Goal: Task Accomplishment & Management: Use online tool/utility

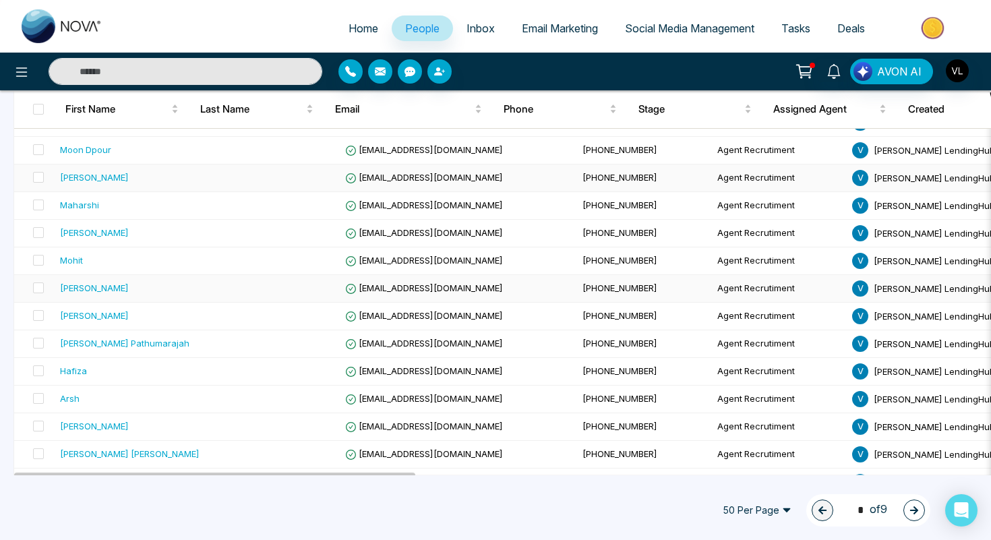
scroll to position [415, 0]
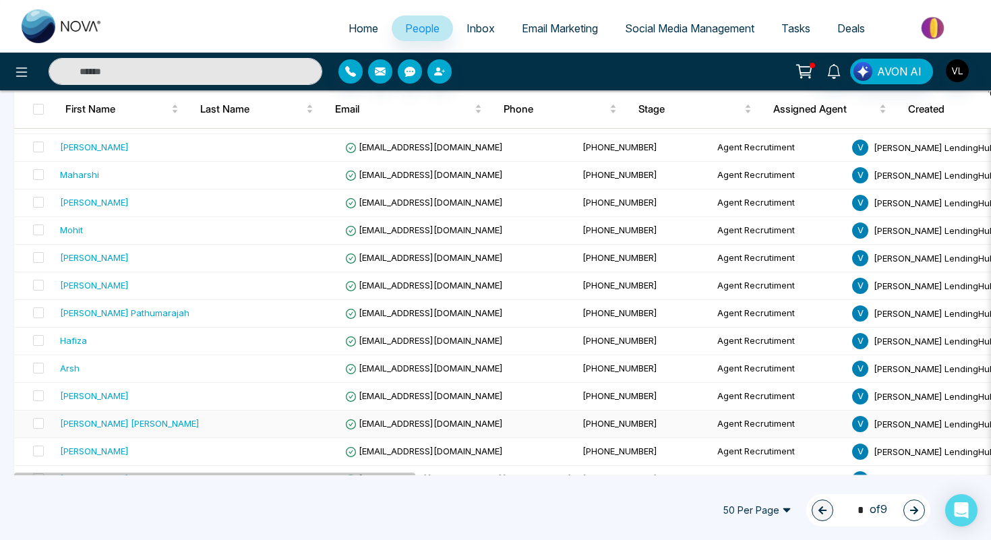
click at [241, 419] on td at bounding box center [272, 425] width 135 height 28
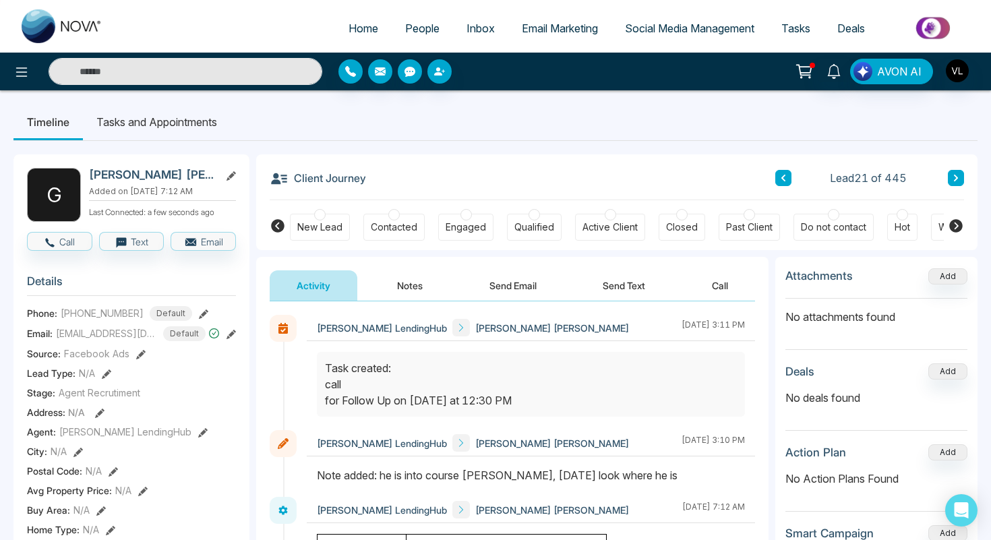
click at [158, 76] on input "text" at bounding box center [186, 71] width 274 height 27
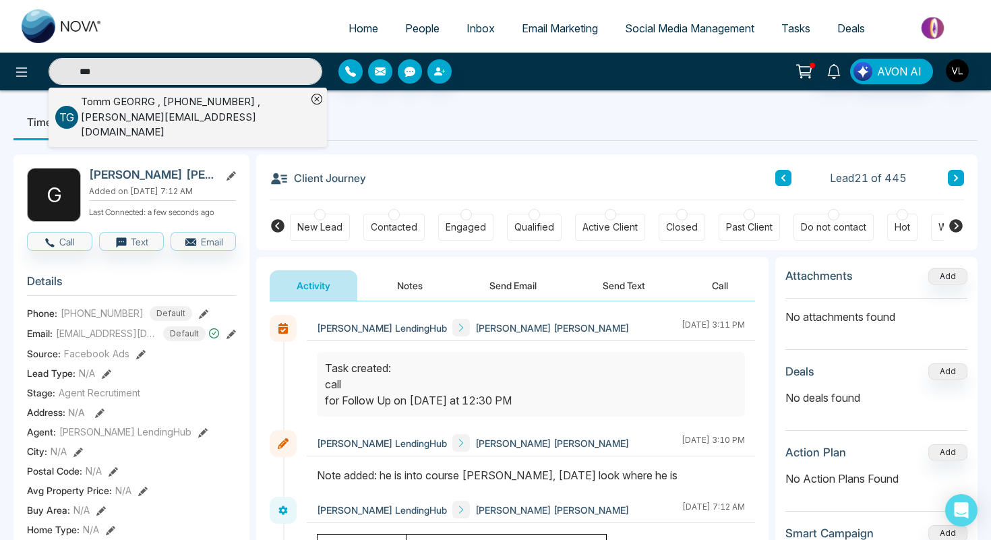
type input "***"
click at [208, 102] on div "[PERSON_NAME] , [PHONE_NUMBER] , [PERSON_NAME][EMAIL_ADDRESS][DOMAIN_NAME]" at bounding box center [194, 117] width 226 height 46
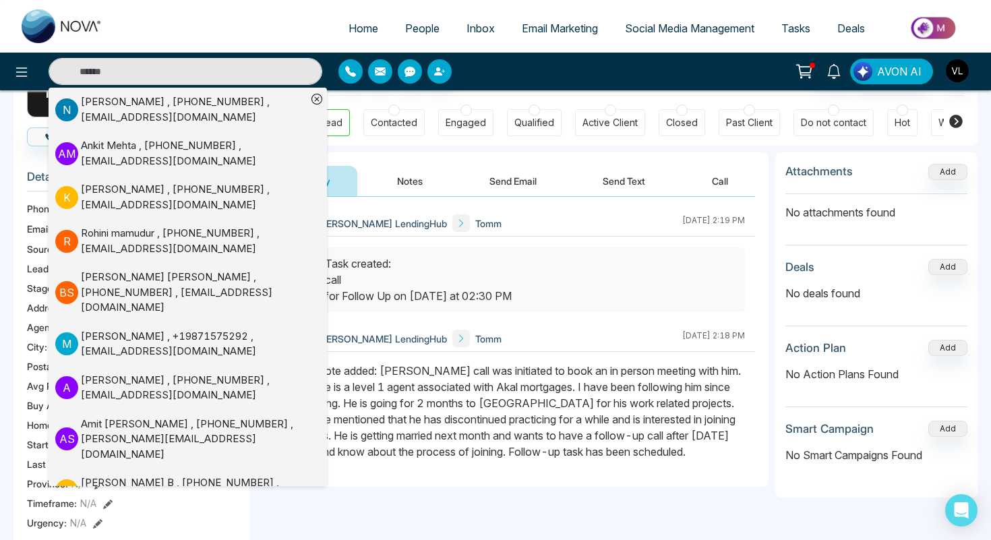
scroll to position [113, 0]
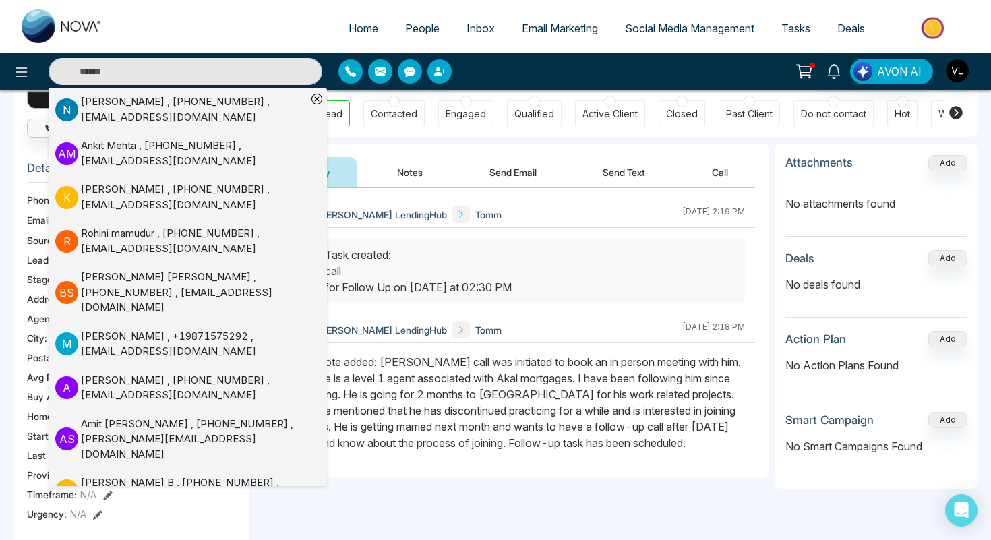
click at [520, 380] on div "Note added: [PERSON_NAME] call was initiated to book an in person meeting with …" at bounding box center [531, 402] width 428 height 97
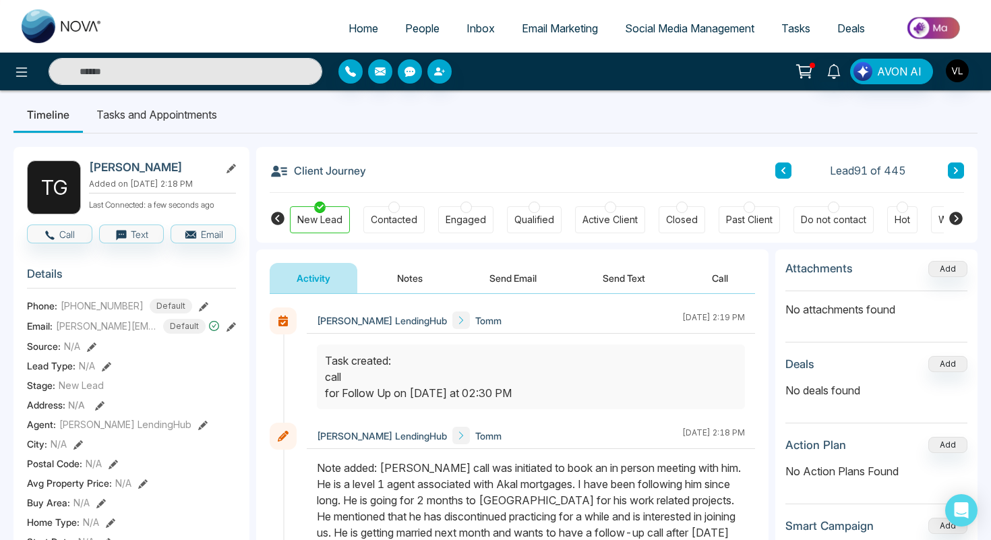
scroll to position [0, 0]
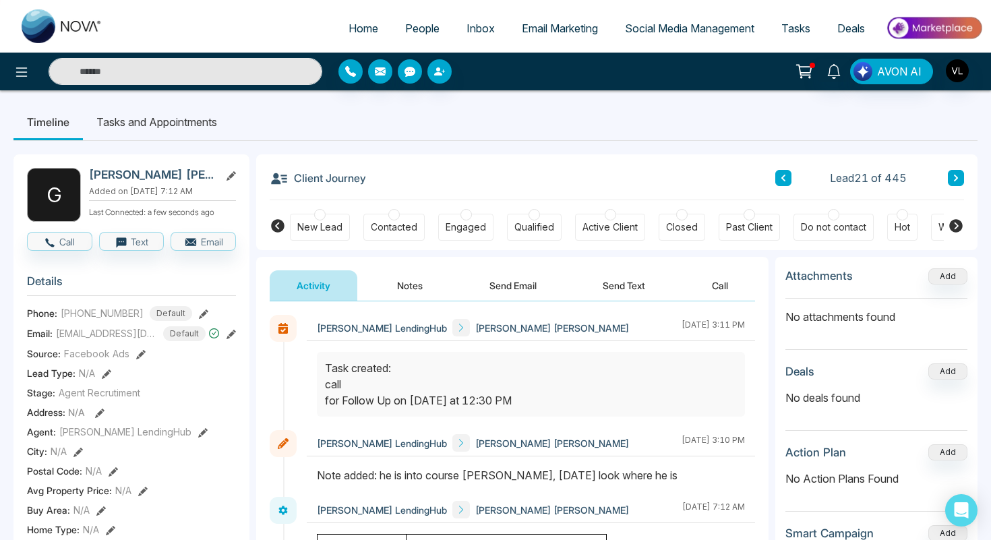
click at [109, 81] on input "text" at bounding box center [186, 71] width 274 height 27
click at [419, 20] on link "People" at bounding box center [422, 29] width 61 height 26
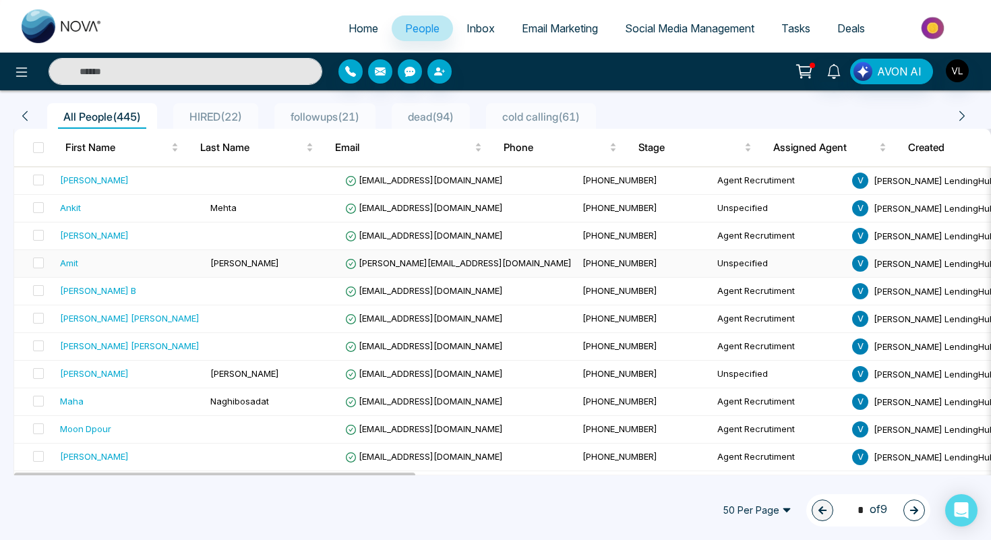
scroll to position [105, 0]
click at [158, 344] on div "[PERSON_NAME] [PERSON_NAME]" at bounding box center [130, 346] width 140 height 13
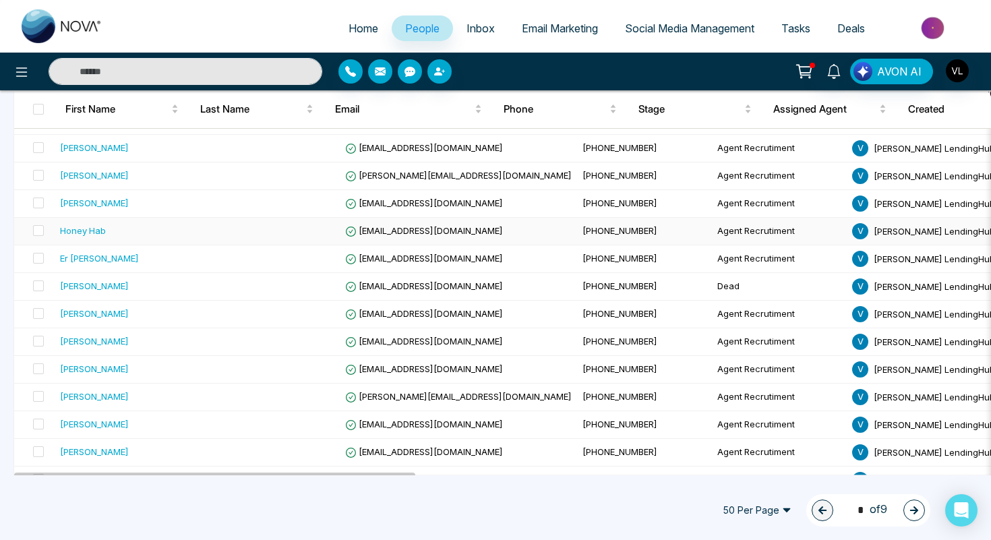
scroll to position [883, 0]
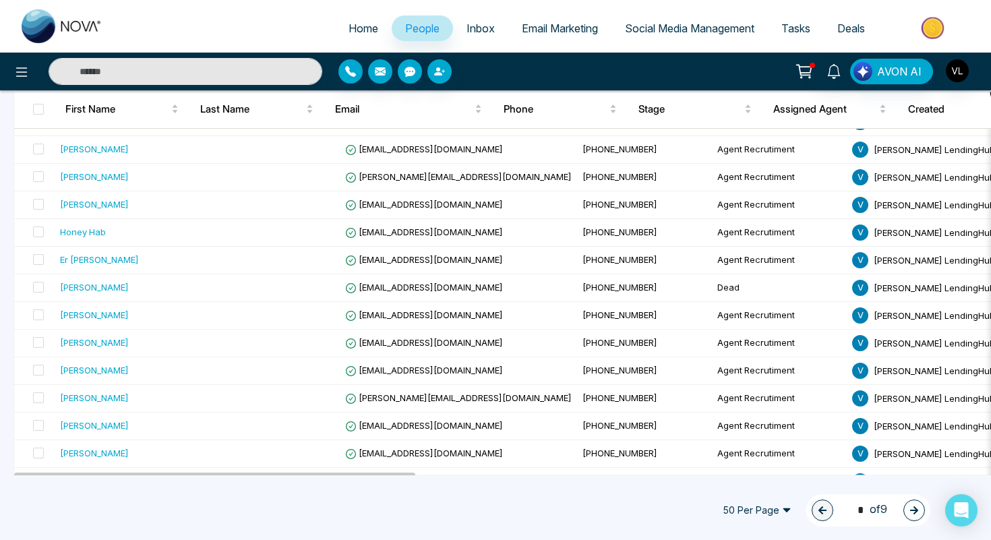
click at [800, 32] on span "Tasks" at bounding box center [796, 28] width 29 height 13
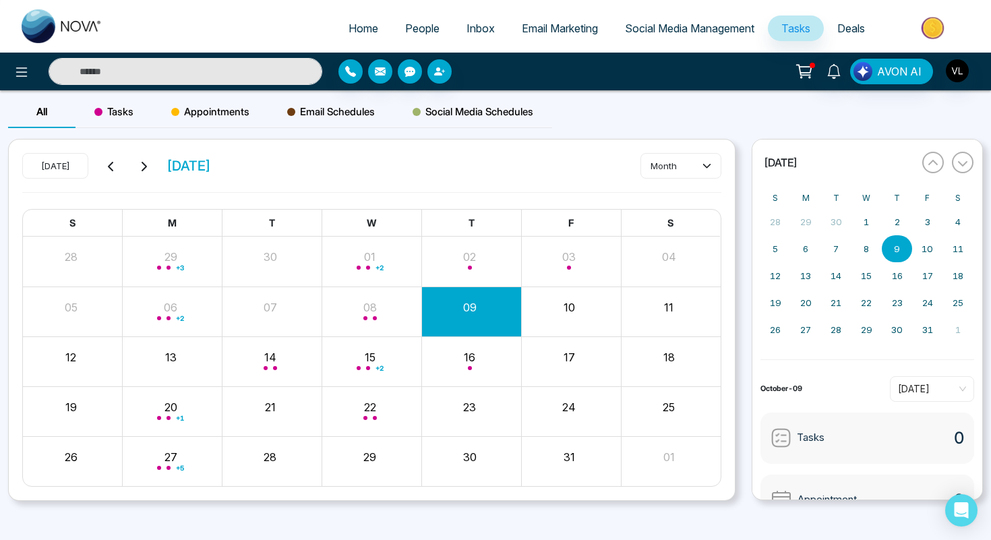
click at [146, 73] on input "text" at bounding box center [186, 71] width 274 height 27
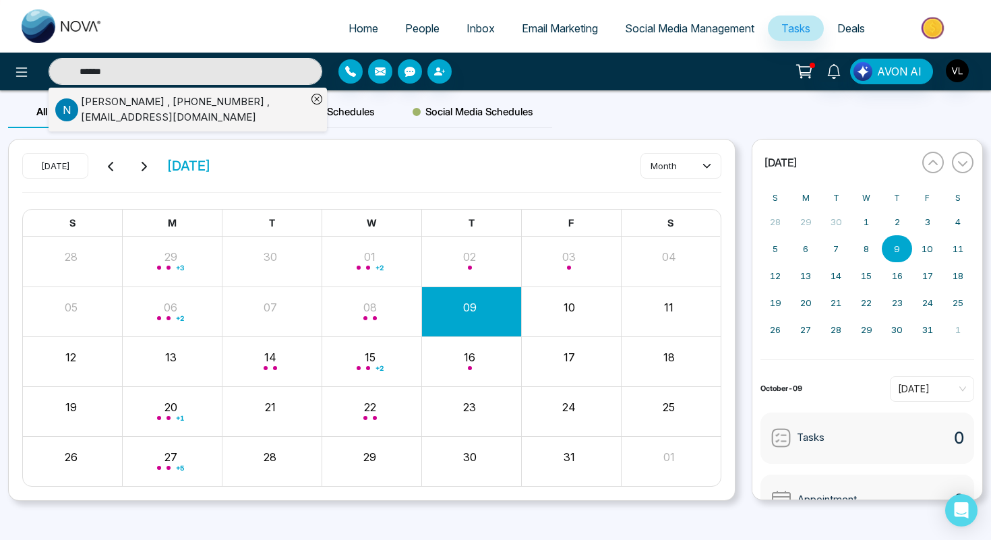
type input "******"
click at [106, 105] on div "[PERSON_NAME] , [PHONE_NUMBER] , [EMAIL_ADDRESS][DOMAIN_NAME]" at bounding box center [194, 109] width 226 height 30
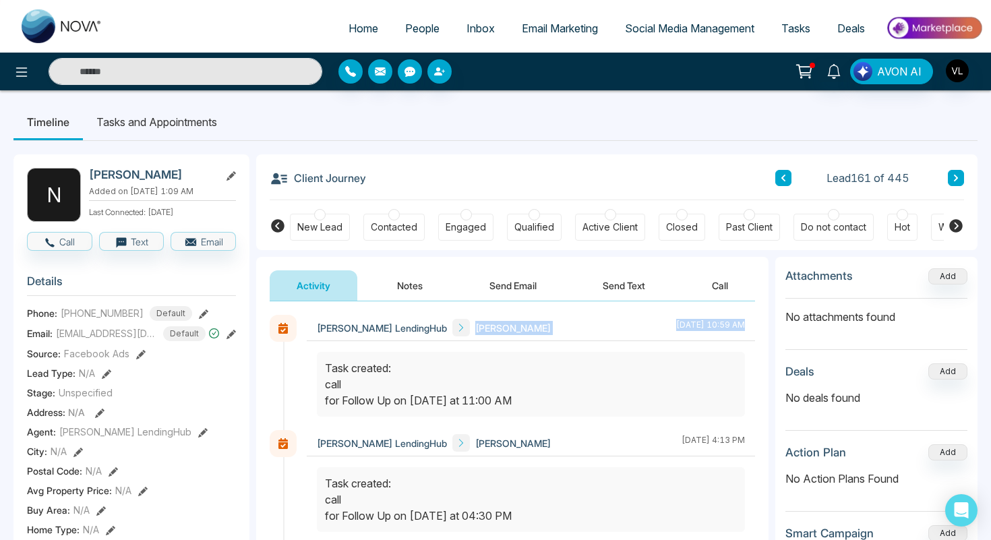
drag, startPoint x: 452, startPoint y: 303, endPoint x: 479, endPoint y: 347, distance: 51.7
